Goal: Information Seeking & Learning: Learn about a topic

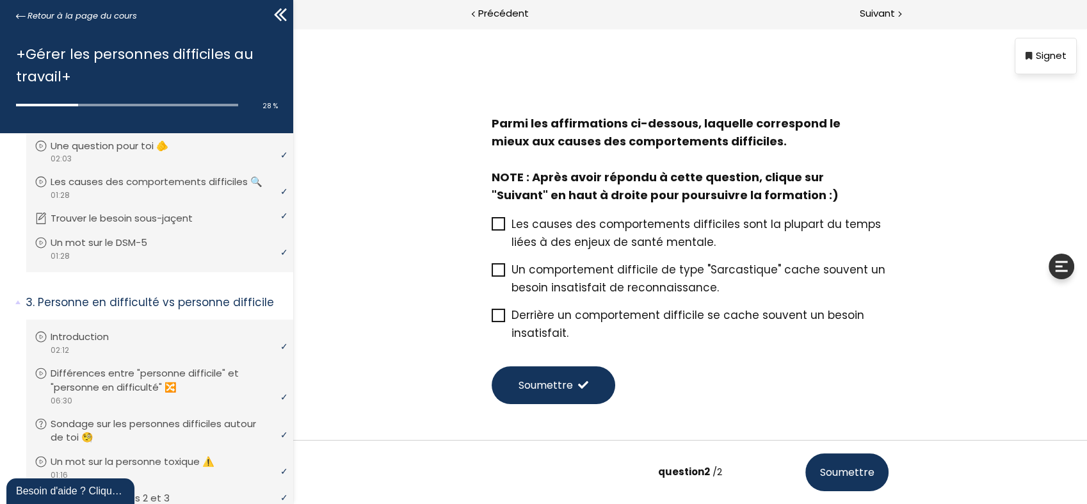
scroll to position [55, 0]
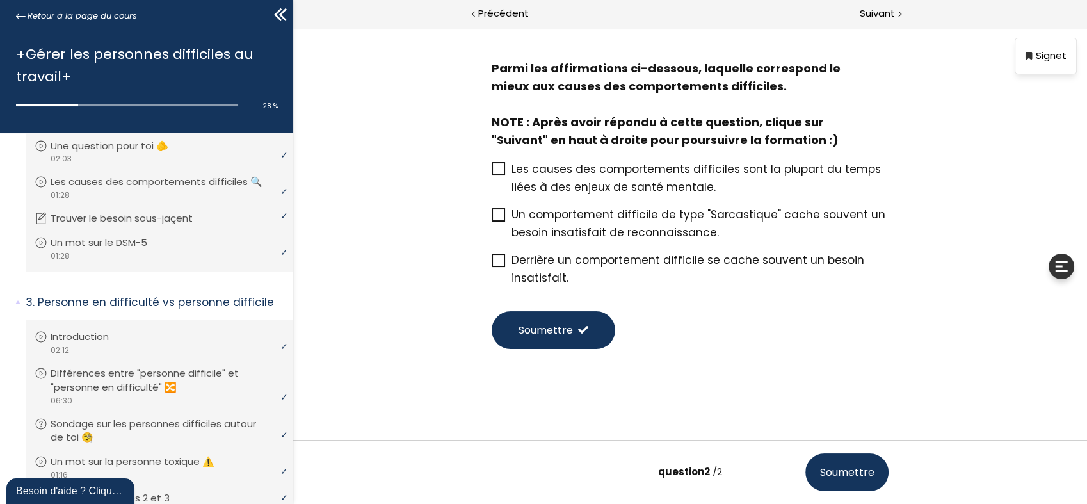
click at [611, 173] on span "Les causes des comportements difficiles sont la plupart du temps liées à des en…" at bounding box center [695, 177] width 369 height 33
click at [494, 179] on label "Les causes des comportements difficiles sont la plupart du temps liées à des en…" at bounding box center [690, 178] width 397 height 36
click at [492, 173] on input "Les causes des comportements difficiles sont la plupart du temps liées à des en…" at bounding box center [492, 173] width 0 height 0
click at [535, 323] on span "Soumettre" at bounding box center [545, 330] width 54 height 16
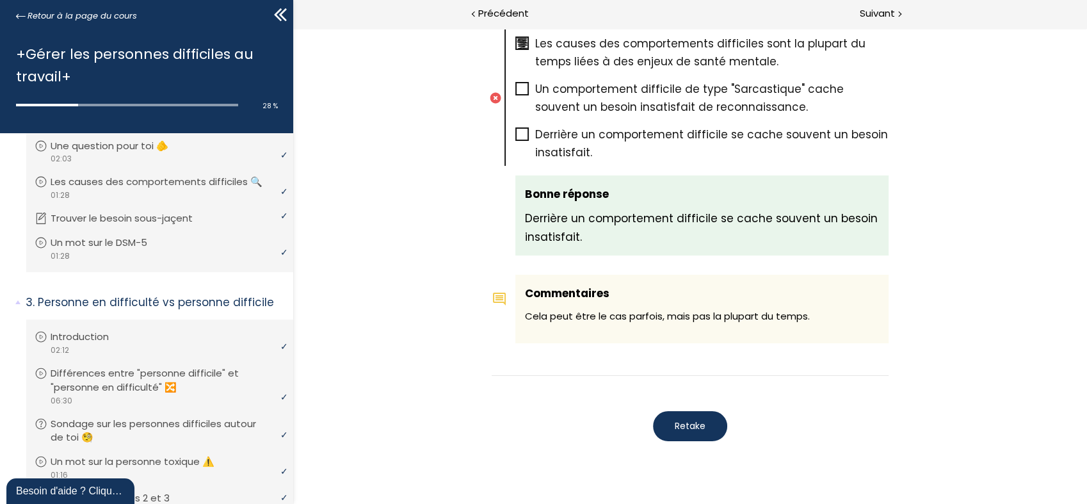
scroll to position [726, 0]
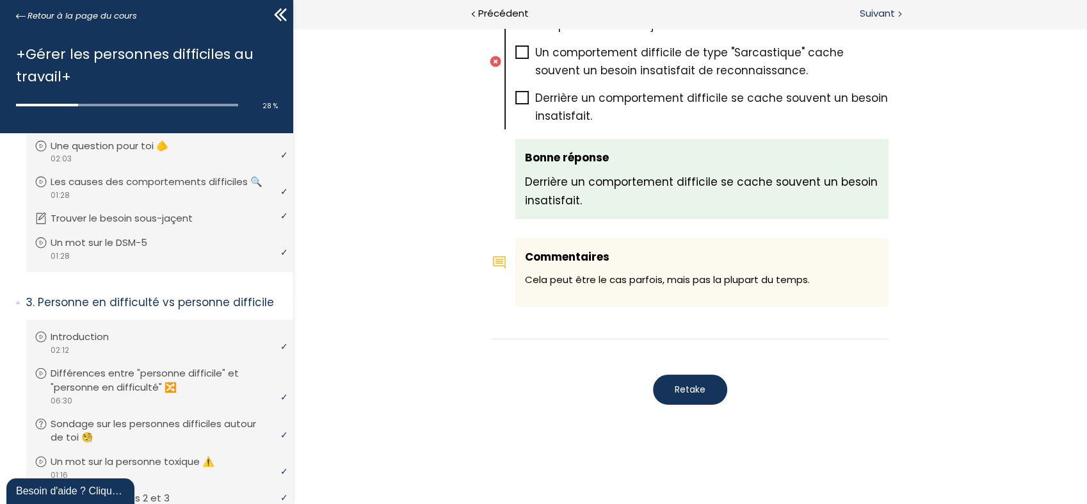
click at [872, 20] on span "Suivant" at bounding box center [877, 14] width 35 height 16
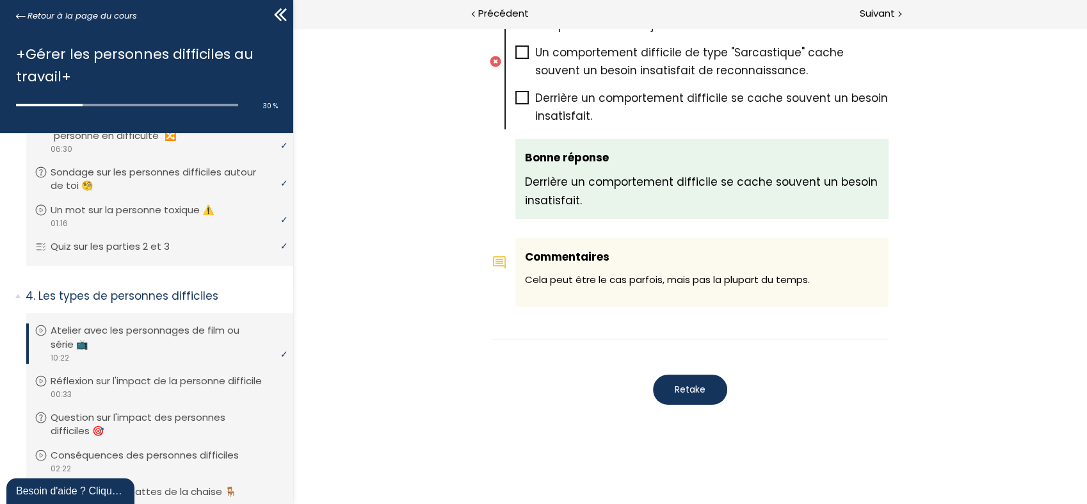
scroll to position [540, 0]
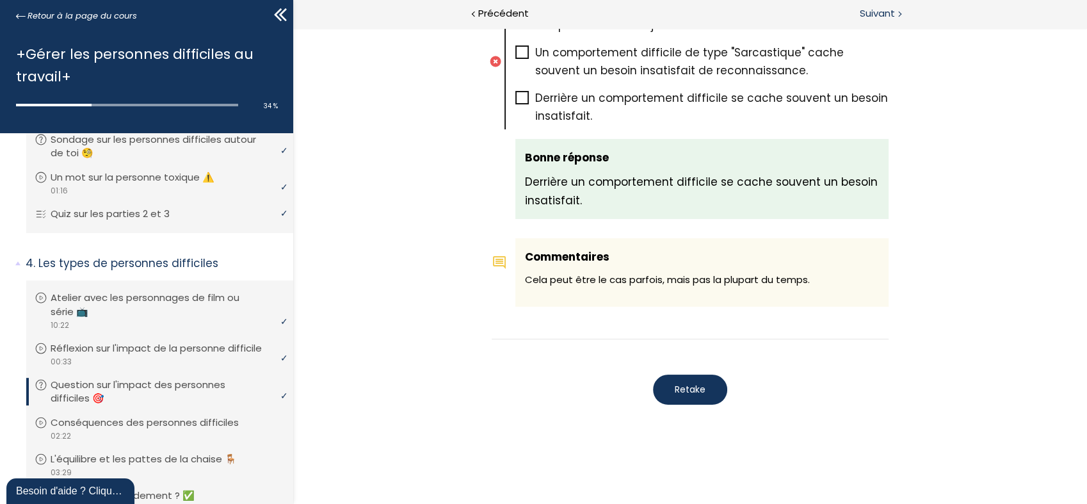
click at [881, 13] on span "Suivant" at bounding box center [877, 14] width 35 height 16
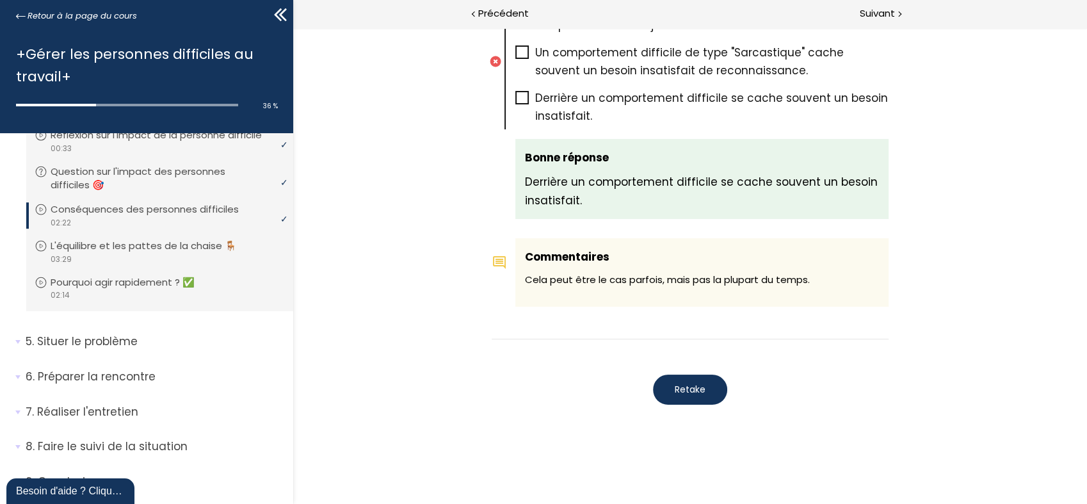
scroll to position [682, 0]
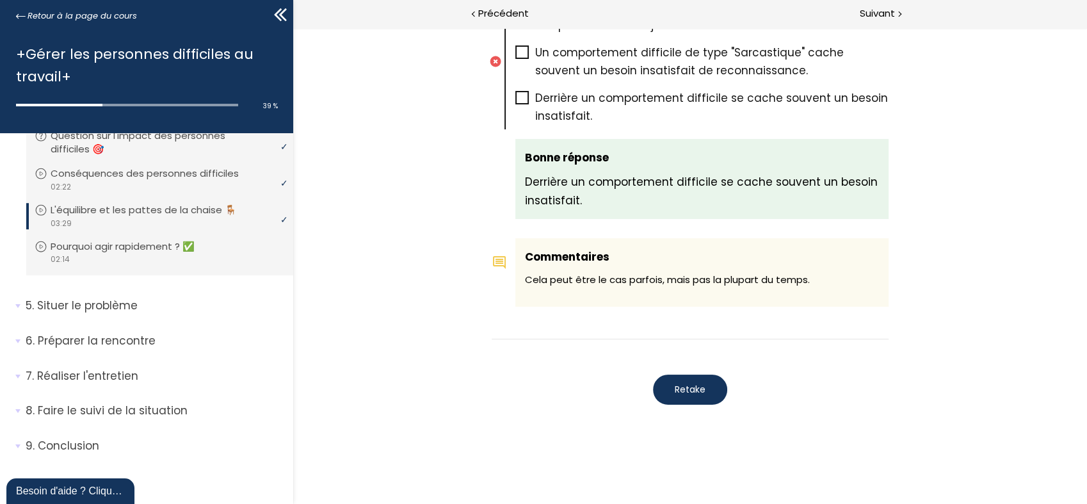
scroll to position [842, 0]
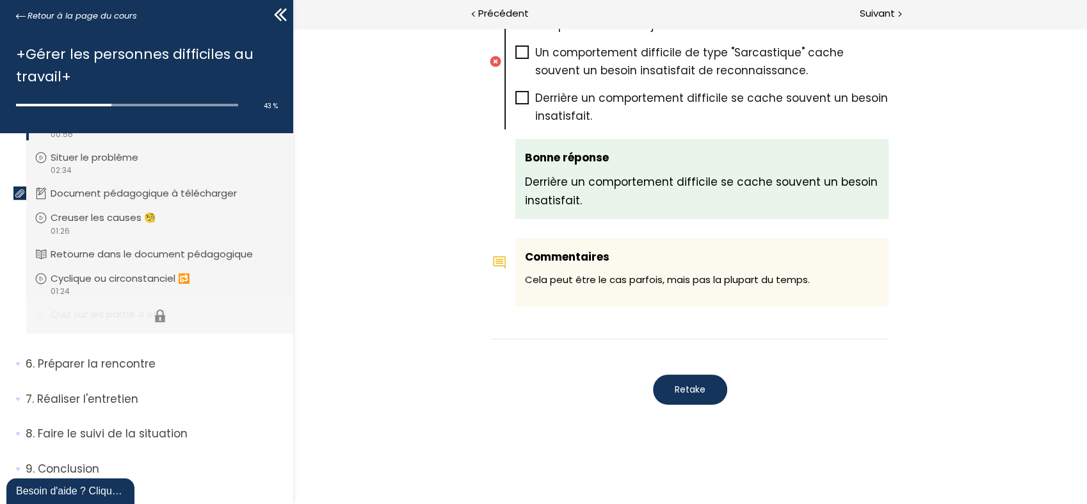
scroll to position [984, 0]
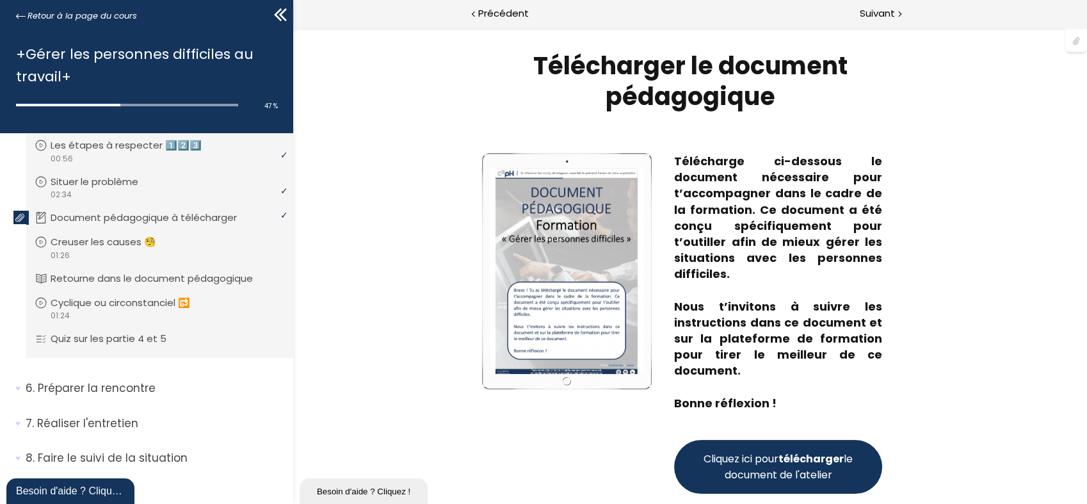
click at [787, 457] on strong "télécharger" at bounding box center [810, 458] width 65 height 15
click at [878, 13] on span "Suivant" at bounding box center [877, 14] width 35 height 16
click at [111, 249] on p "Creuser les causes 🧐" at bounding box center [113, 242] width 125 height 14
click at [39, 248] on icon at bounding box center [41, 242] width 13 height 13
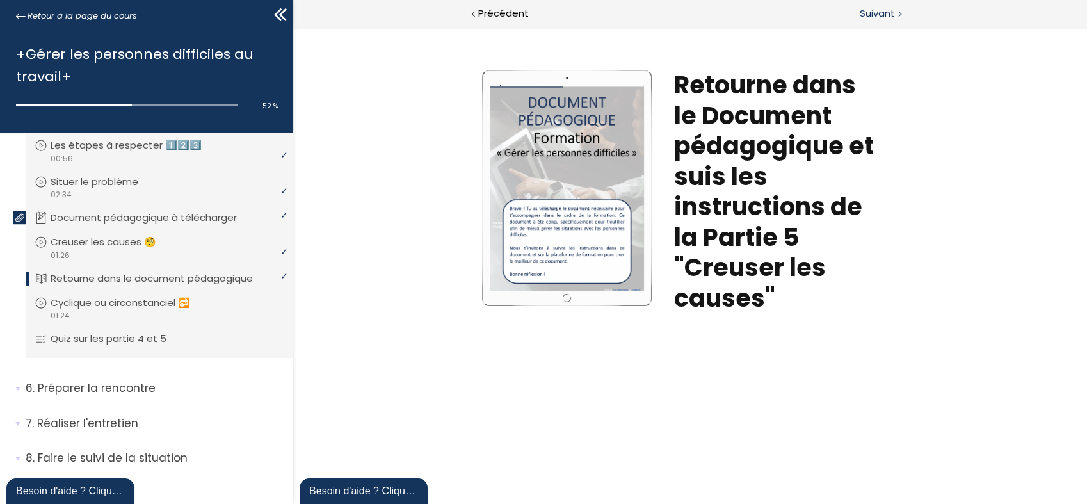
click at [886, 16] on span "Suivant" at bounding box center [877, 14] width 35 height 16
click at [885, 12] on span "Suivant" at bounding box center [877, 14] width 35 height 16
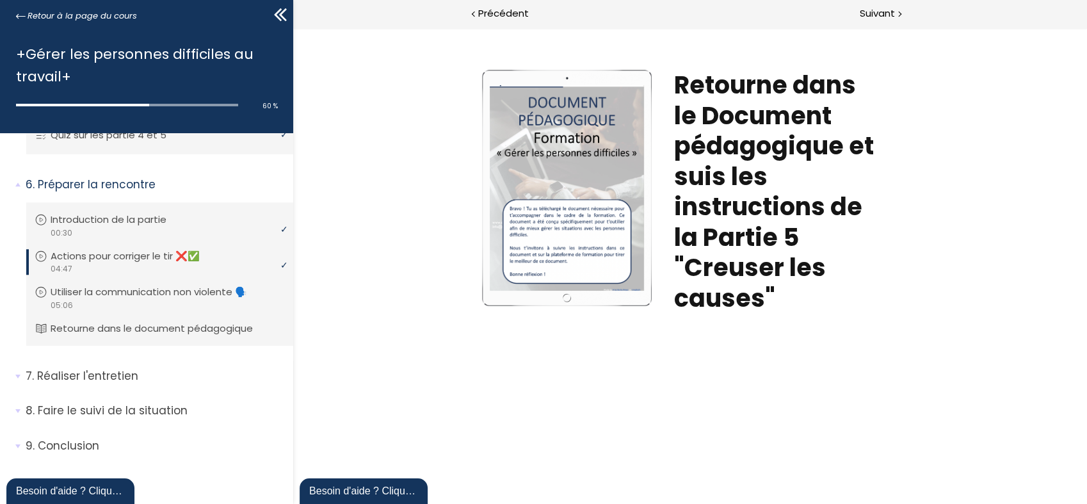
scroll to position [1240, 0]
click at [145, 264] on div "video 04:47" at bounding box center [158, 268] width 247 height 12
click at [129, 296] on p "Utiliser la communication non violente 🗣️" at bounding box center [162, 292] width 216 height 14
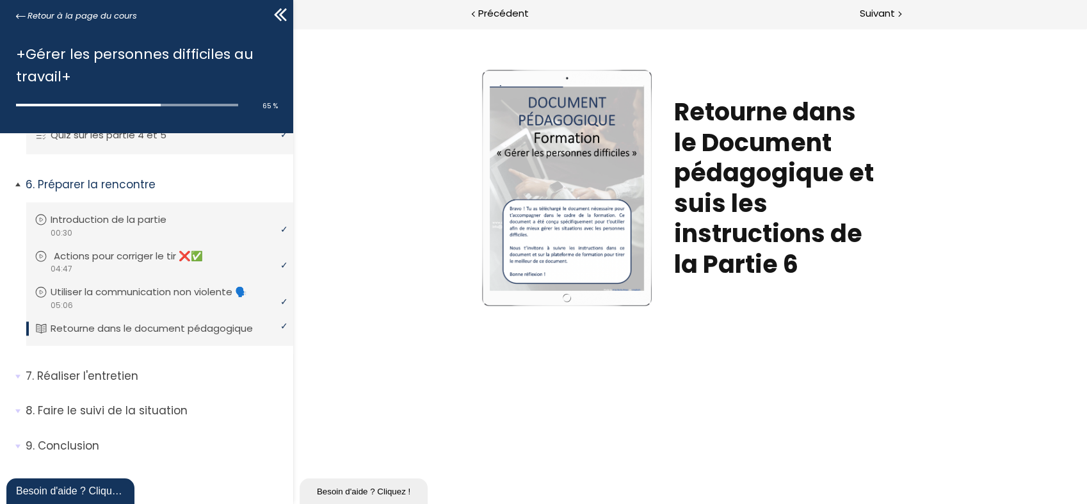
click at [92, 255] on p "Actions pour corriger le tir ❌✅" at bounding box center [138, 256] width 168 height 14
click at [102, 373] on p "Réaliser l'entretien" at bounding box center [155, 376] width 258 height 16
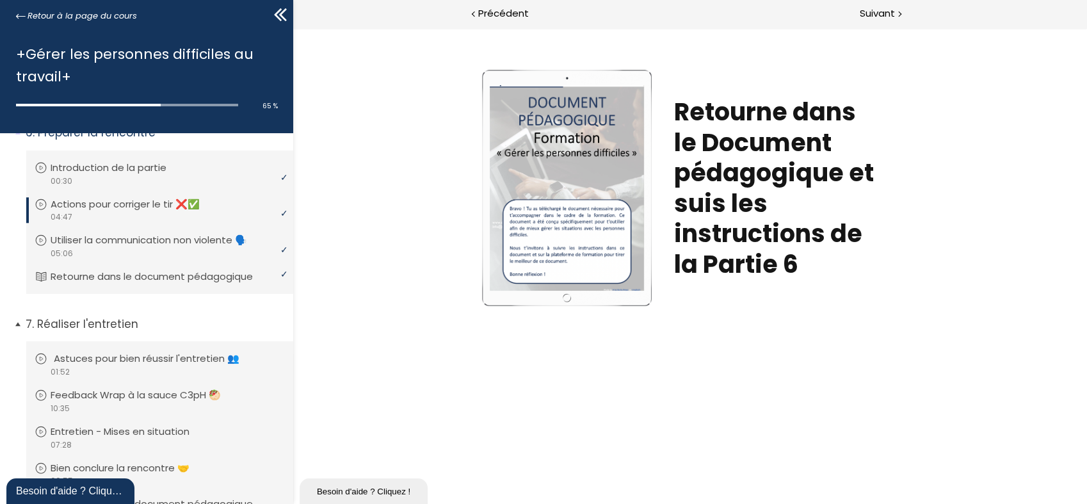
click at [127, 365] on p "Astuces pour bien réussir l'entretien 👥" at bounding box center [156, 358] width 205 height 14
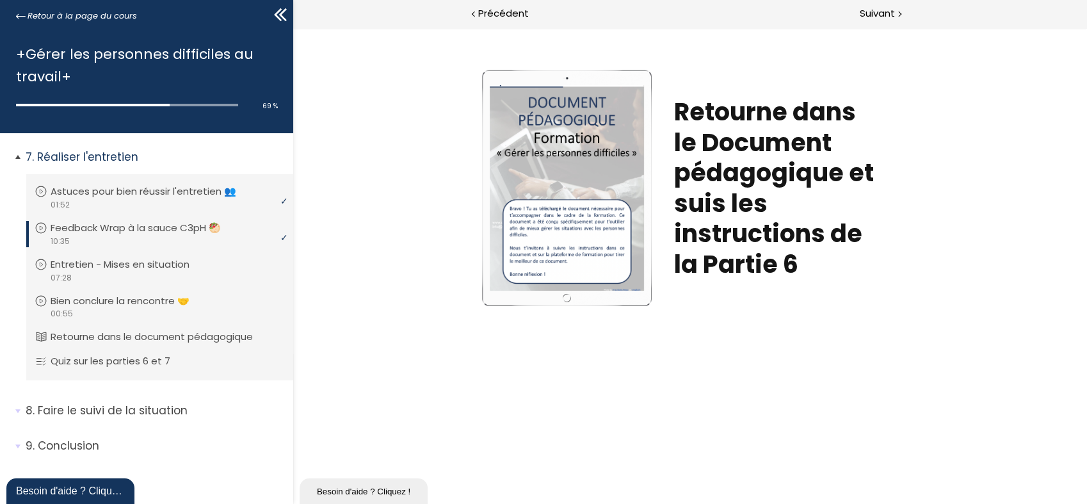
scroll to position [1454, 0]
click at [878, 12] on span "Suivant" at bounding box center [877, 14] width 35 height 16
click at [501, 13] on span "Précédent" at bounding box center [503, 14] width 51 height 16
click at [894, 19] on span "Suivant" at bounding box center [877, 14] width 35 height 16
click at [879, 20] on span "Suivant" at bounding box center [877, 14] width 35 height 16
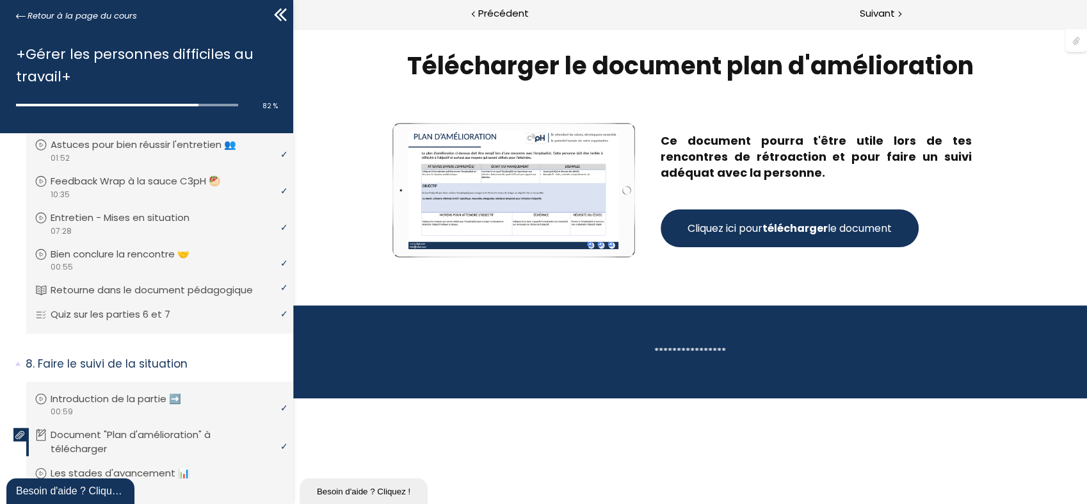
click at [786, 227] on strong "télécharger" at bounding box center [794, 228] width 65 height 15
click at [892, 11] on span "Suivant" at bounding box center [877, 14] width 35 height 16
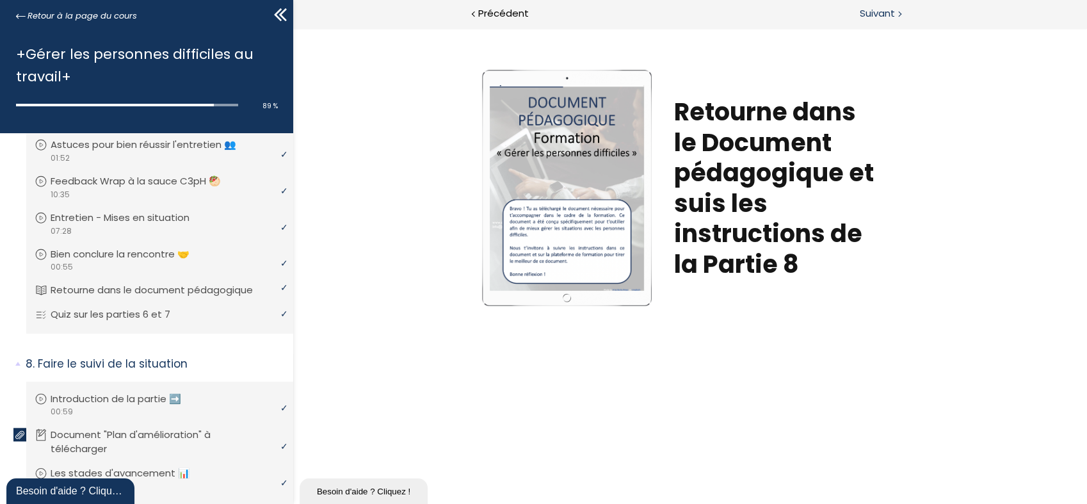
click at [874, 15] on span "Suivant" at bounding box center [877, 14] width 35 height 16
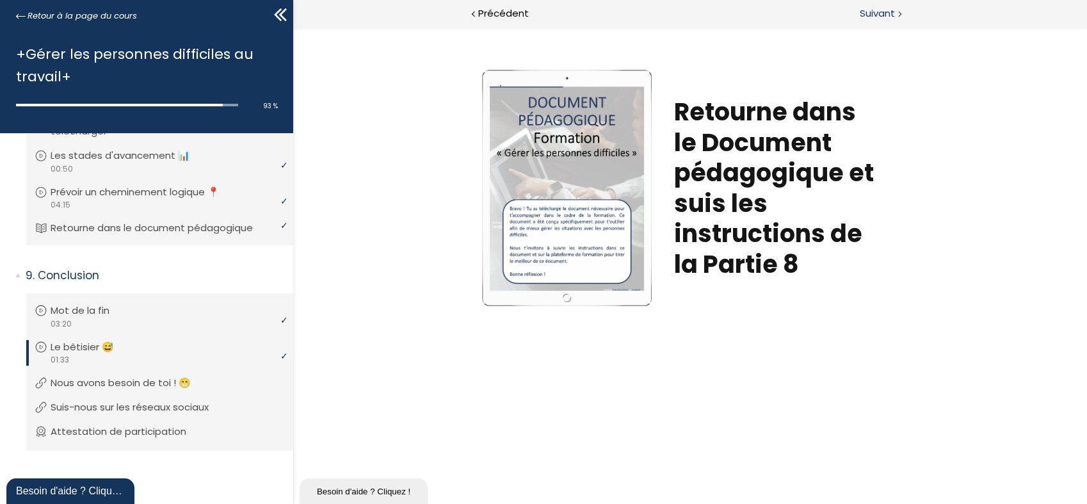
click at [874, 17] on span "Suivant" at bounding box center [877, 14] width 35 height 16
click at [894, 17] on span "Suivant" at bounding box center [877, 14] width 35 height 16
click at [895, 16] on div "Suivant" at bounding box center [888, 14] width 397 height 29
click at [114, 15] on span "Retour à la page du cours" at bounding box center [82, 16] width 109 height 14
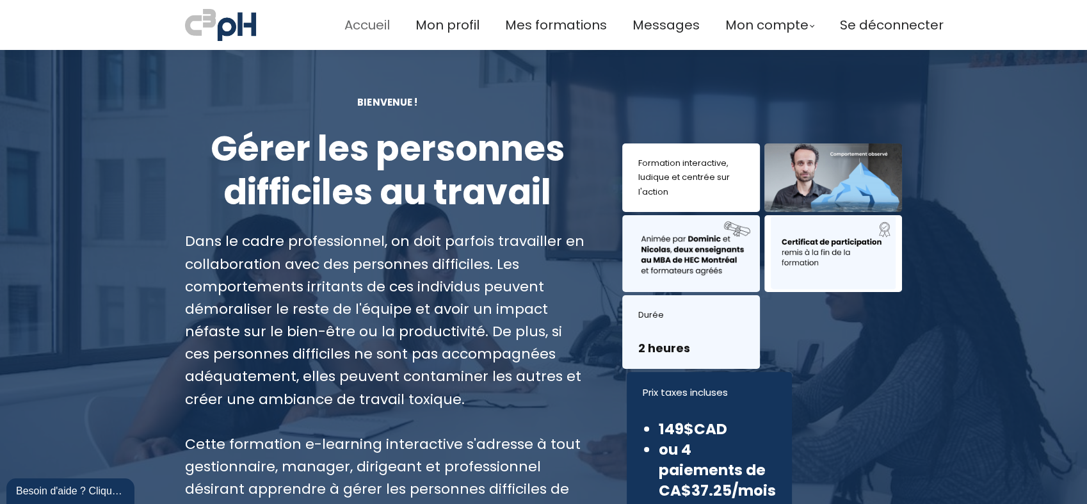
click at [364, 28] on span "Accueil" at bounding box center [366, 25] width 45 height 21
